Goal: Information Seeking & Learning: Find specific fact

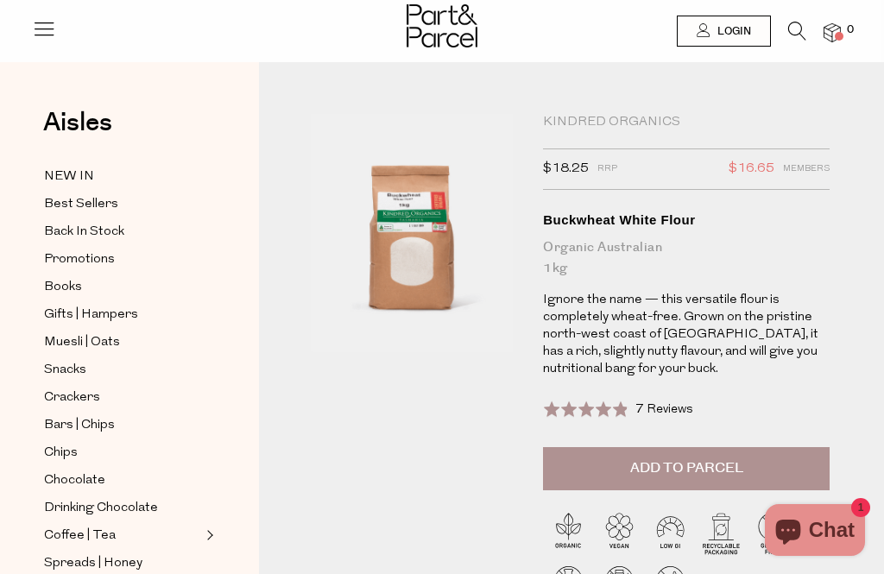
click at [673, 404] on span "7 Reviews" at bounding box center [664, 409] width 58 height 13
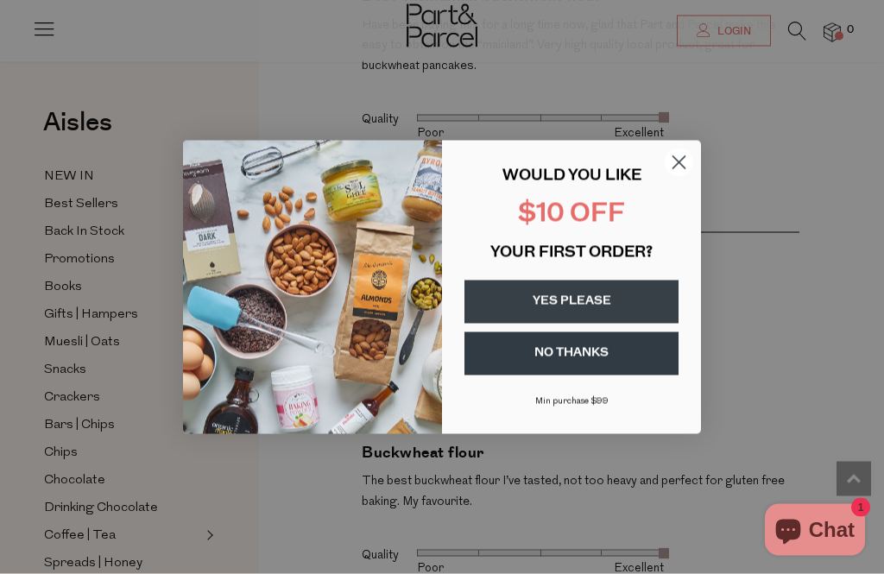
scroll to position [3056, 0]
click at [677, 176] on circle "Close dialog" at bounding box center [678, 162] width 28 height 28
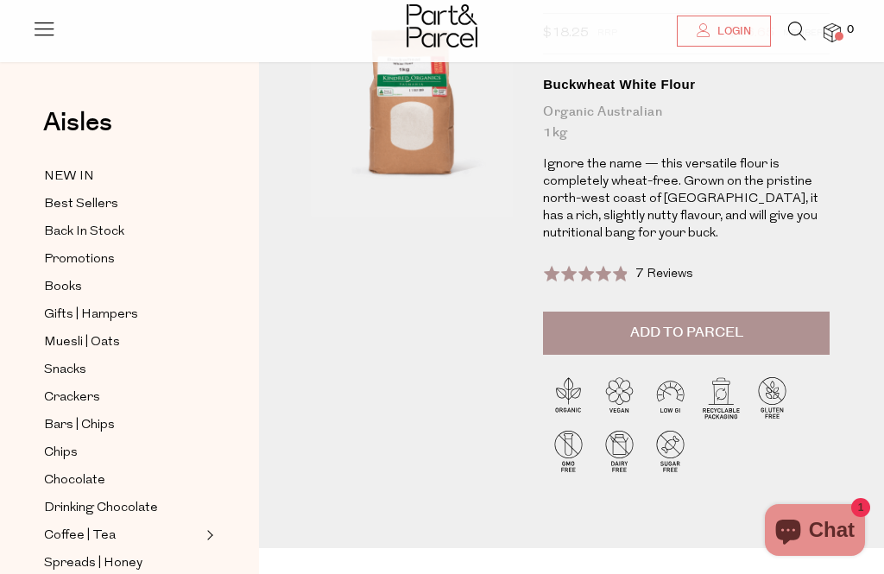
scroll to position [0, 0]
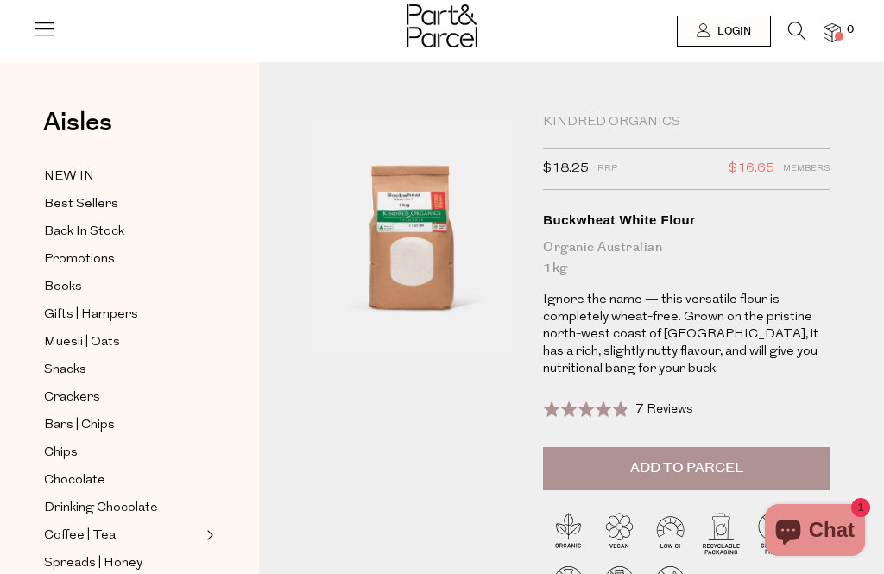
click at [34, 34] on icon at bounding box center [44, 28] width 24 height 24
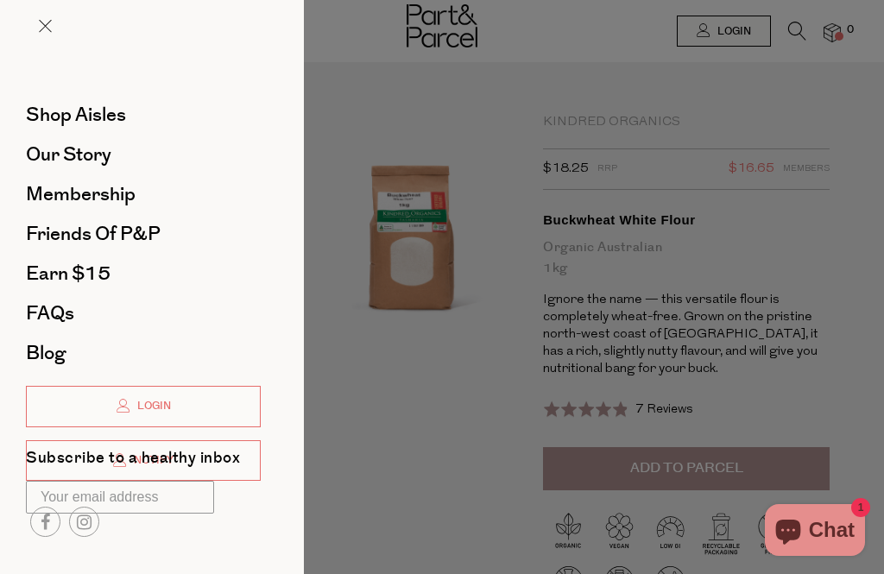
click at [56, 314] on span "FAQs" at bounding box center [50, 313] width 48 height 28
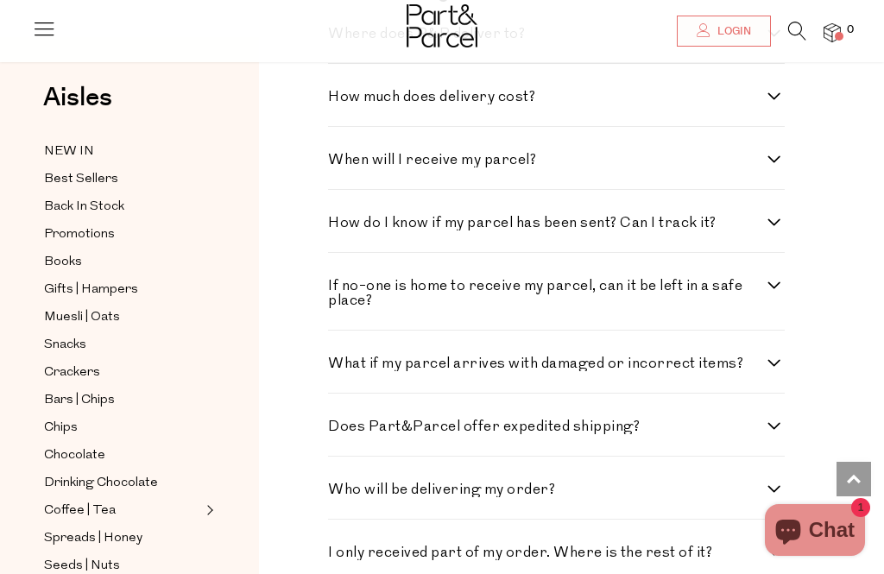
click at [783, 98] on label "How much does delivery cost?" at bounding box center [556, 97] width 456 height 15
click at [339, 98] on cost\? "How much does delivery cost?" at bounding box center [333, 95] width 11 height 11
checkbox cost\? "true"
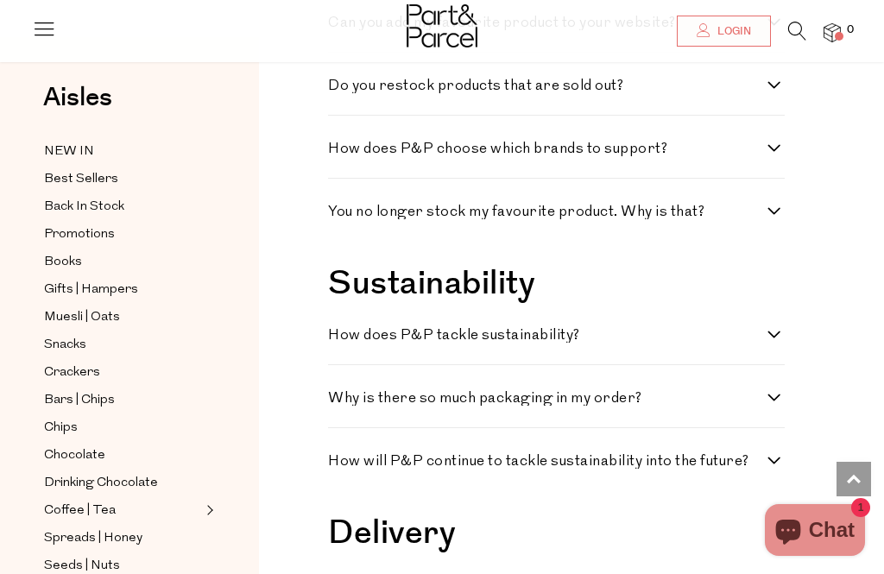
scroll to position [1741, 0]
